Goal: Information Seeking & Learning: Learn about a topic

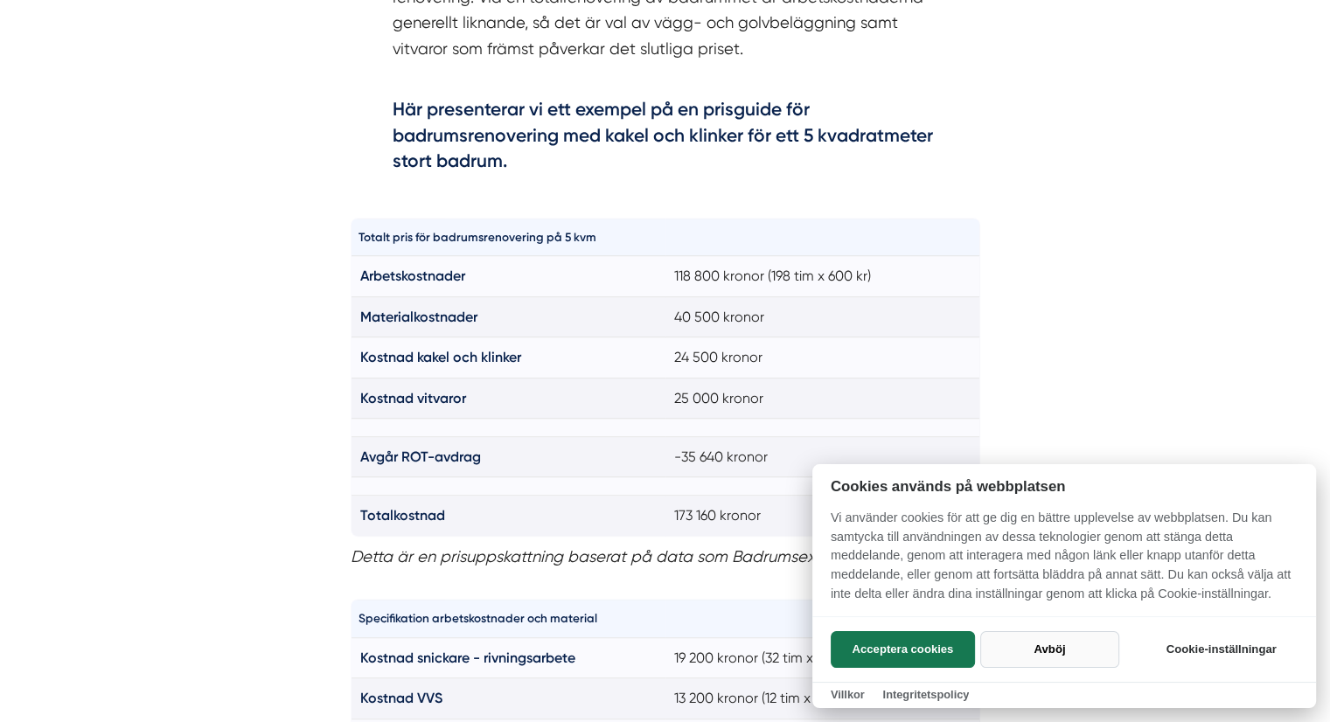
click at [1048, 654] on button "Avböj" at bounding box center [1049, 649] width 139 height 37
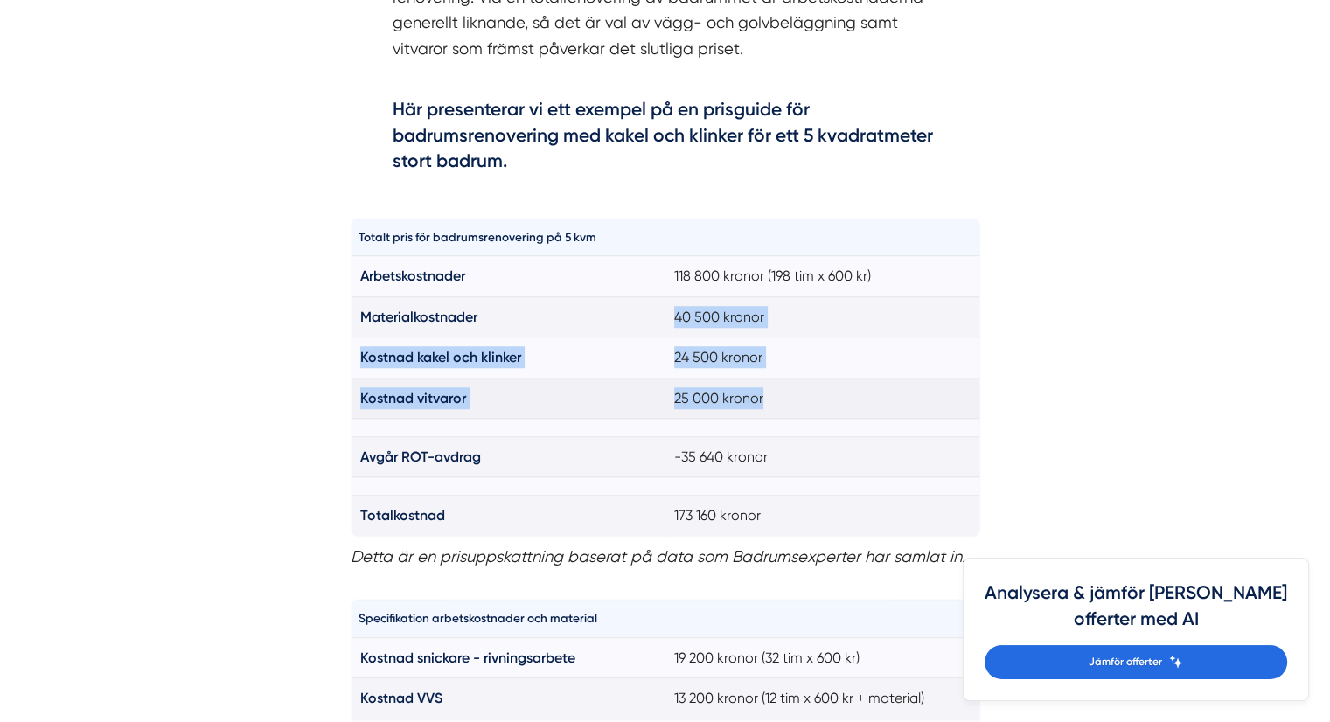
drag, startPoint x: 672, startPoint y: 315, endPoint x: 807, endPoint y: 394, distance: 156.4
click at [807, 394] on tbody "Arbetskostnader 118 800 kronor (198 tim x 600 kr) Materialkostnader 40 500 kron…" at bounding box center [665, 396] width 629 height 280
click at [791, 401] on td "25 000 kronor" at bounding box center [822, 398] width 315 height 40
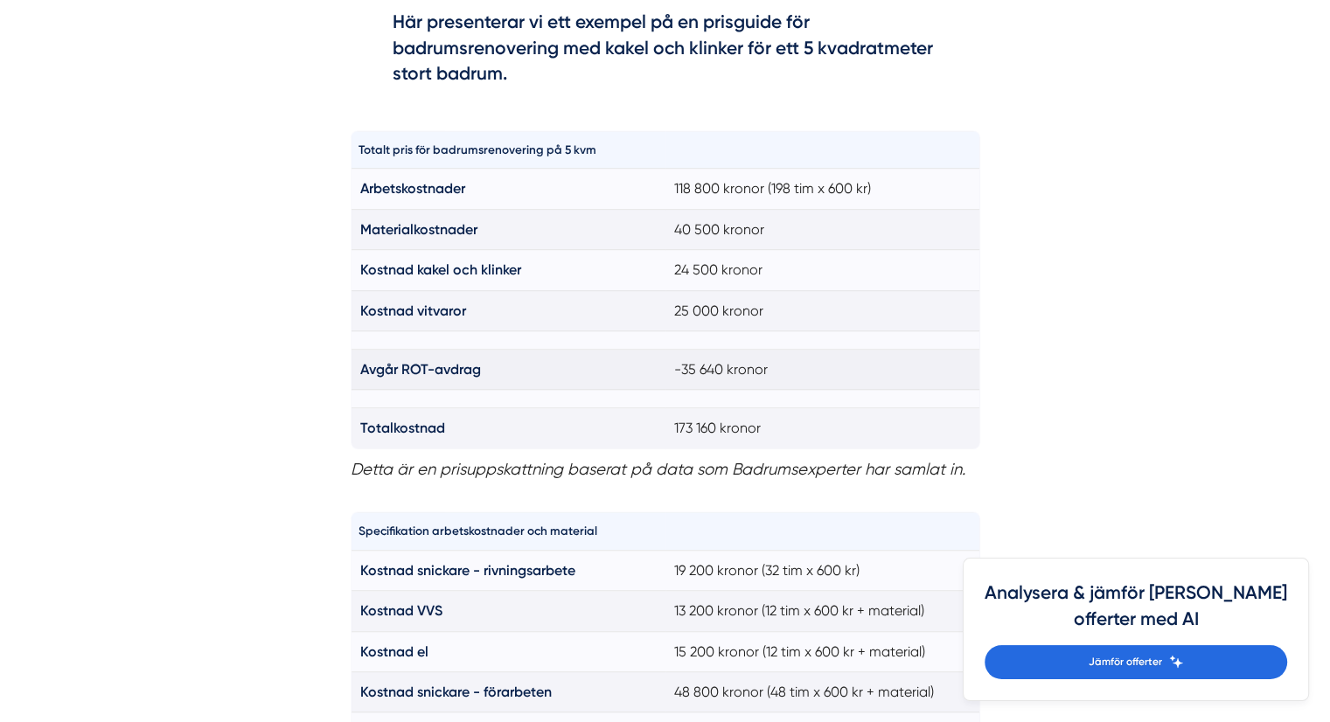
scroll to position [1266, 0]
drag, startPoint x: 675, startPoint y: 361, endPoint x: 813, endPoint y: 435, distance: 156.4
click at [813, 435] on tbody "Arbetskostnader 118 800 kronor (198 tim x 600 kr) Materialkostnader 40 500 kron…" at bounding box center [665, 309] width 629 height 280
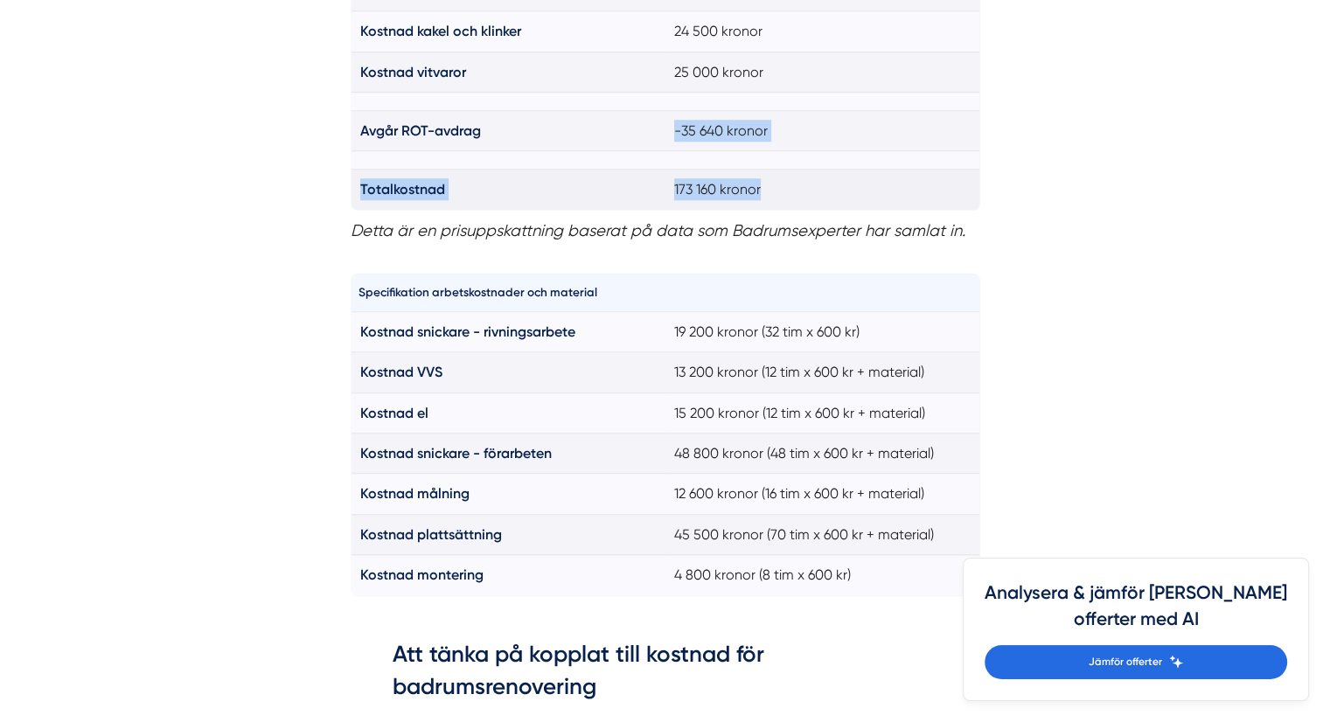
scroll to position [1528, 0]
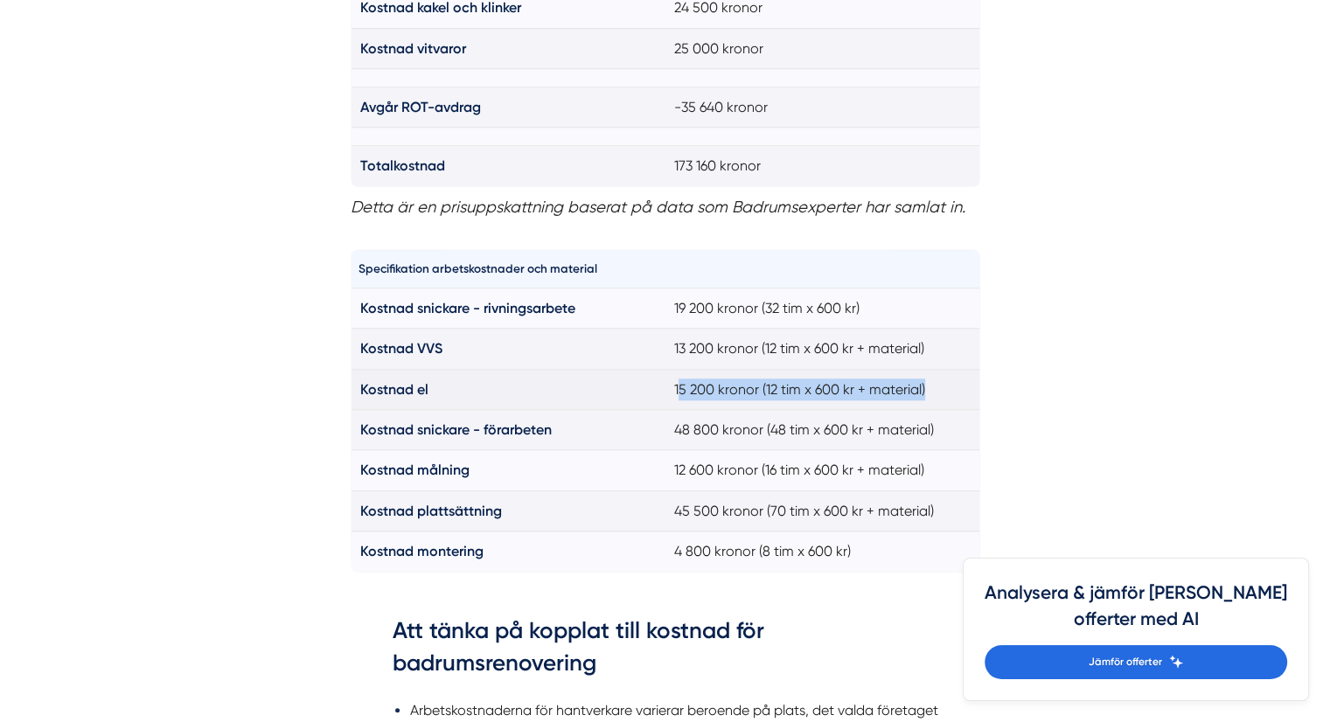
drag, startPoint x: 676, startPoint y: 386, endPoint x: 953, endPoint y: 386, distance: 277.1
click at [953, 386] on td "15 200 kronor (12 tim x 600 kr + material)" at bounding box center [822, 389] width 315 height 40
click at [955, 386] on td "15 200 kronor (12 tim x 600 kr + material)" at bounding box center [822, 389] width 315 height 40
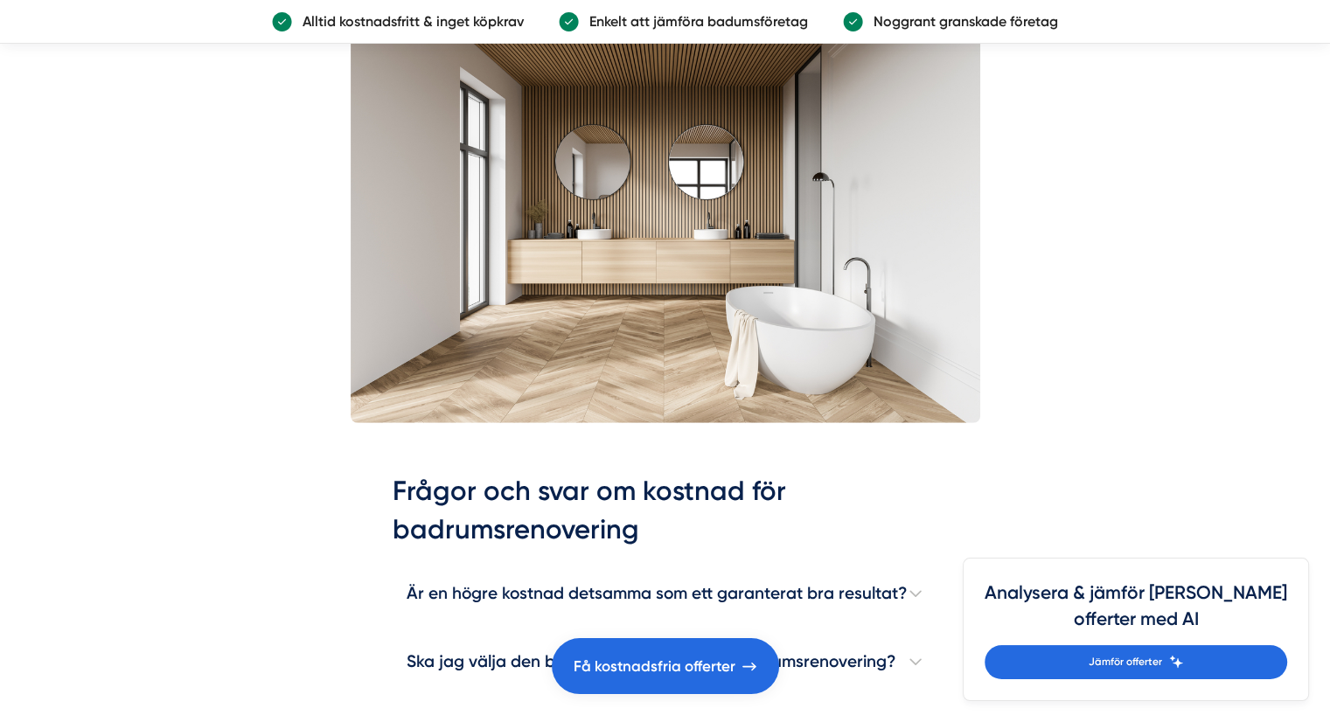
scroll to position [4938, 0]
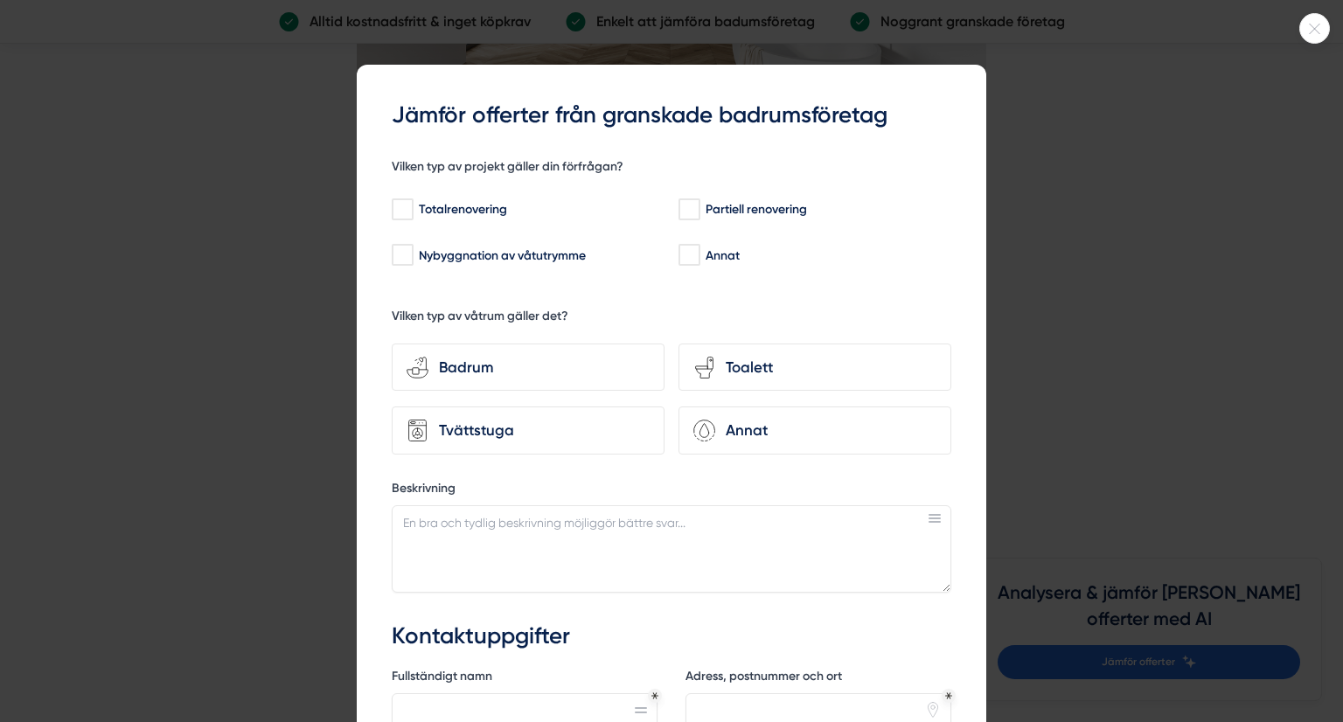
click at [1319, 32] on icon at bounding box center [1314, 29] width 29 height 10
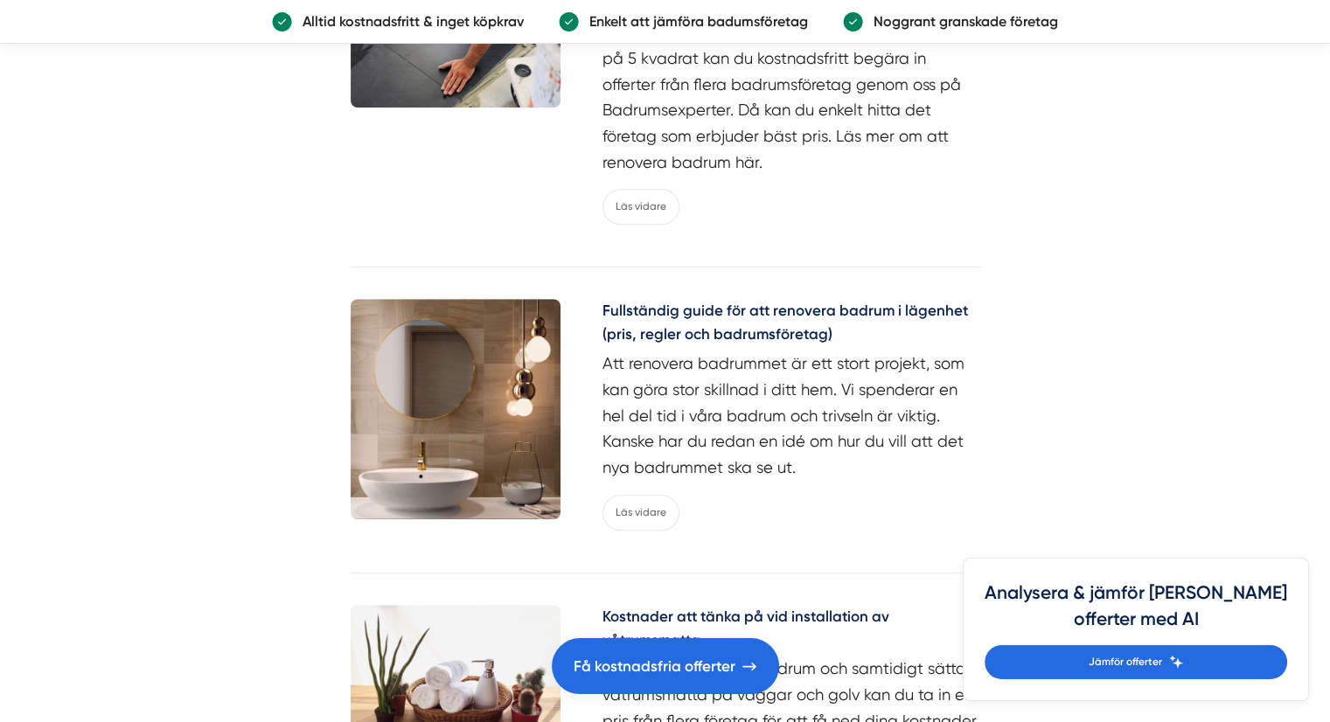
scroll to position [7998, 0]
